Goal: Check status: Check status

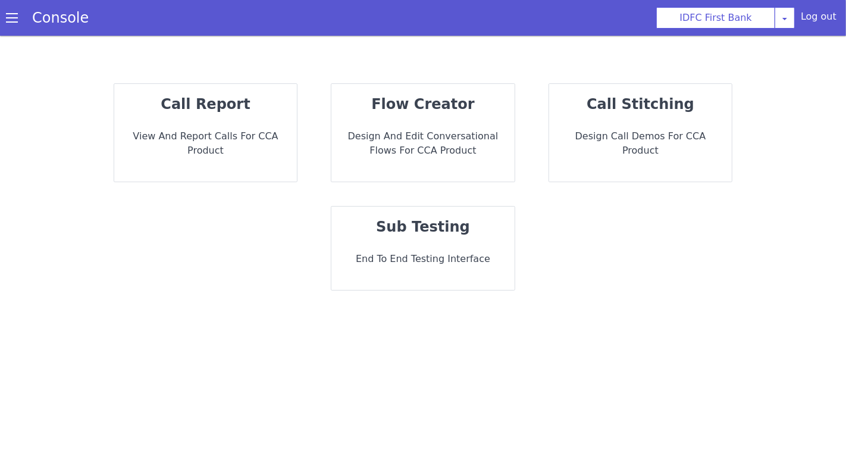
click at [204, 104] on strong "call report" at bounding box center [205, 104] width 89 height 17
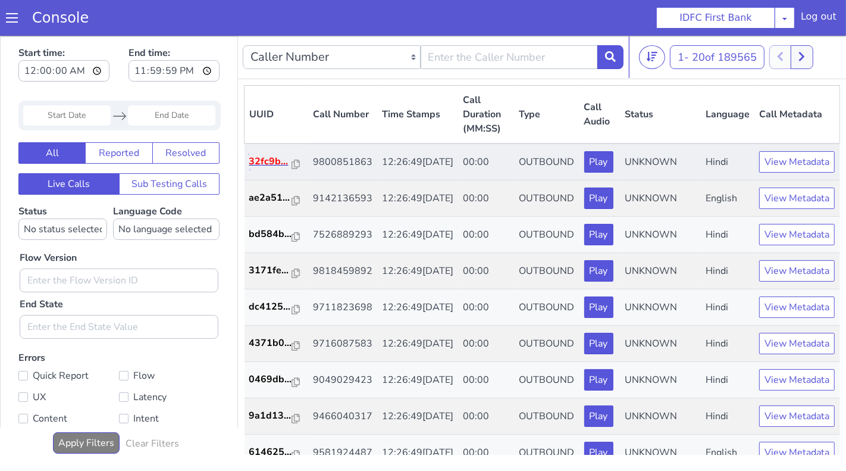
click at [265, 154] on p "32fc9b..." at bounding box center [270, 161] width 43 height 14
